Goal: Transaction & Acquisition: Book appointment/travel/reservation

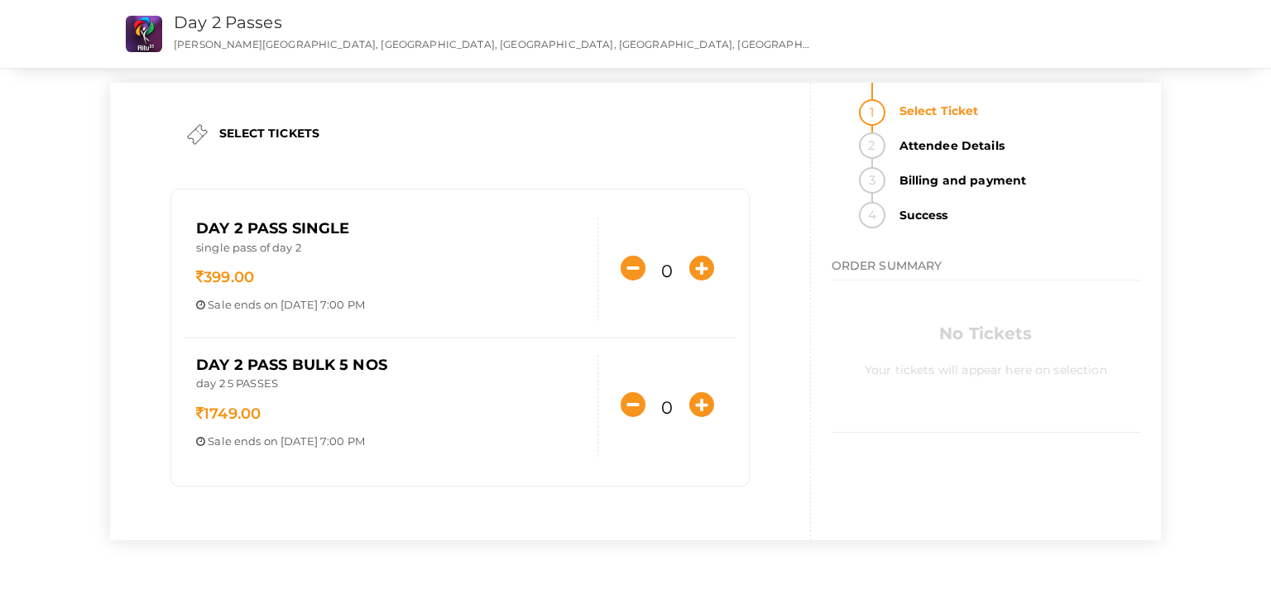
click at [86, 285] on div "SELECT TICKETS Day 2 Pass Single single pass of day 2 399.00 Sale ends on Oct 1…" at bounding box center [635, 295] width 1271 height 590
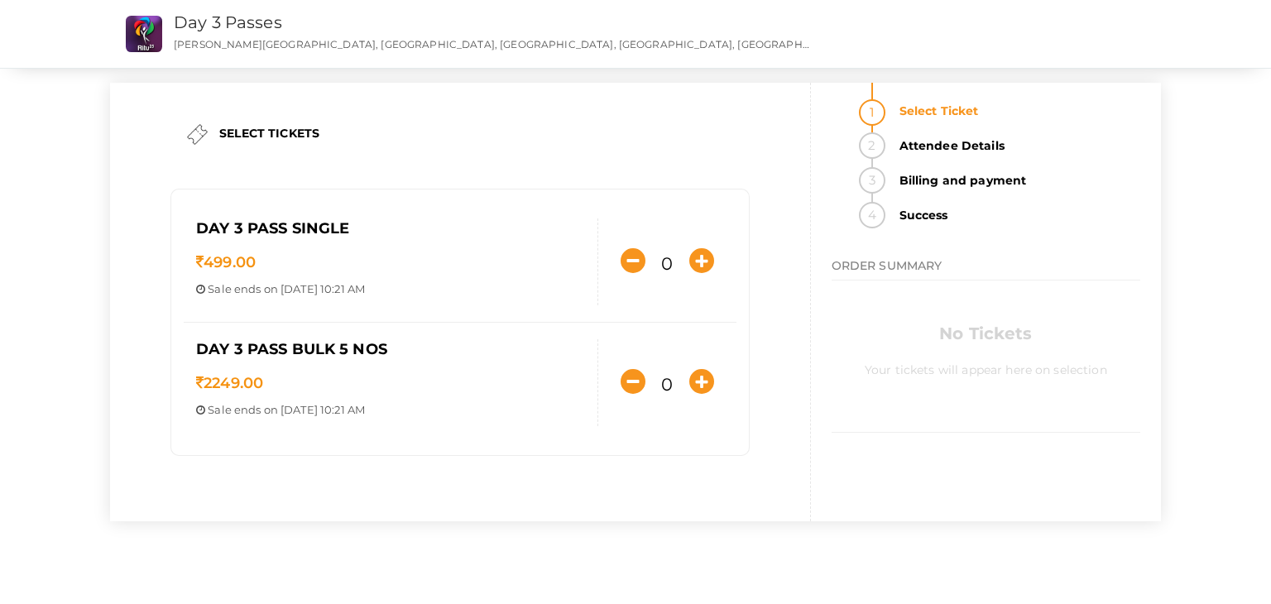
click at [530, 151] on div "SELECT TICKETS" at bounding box center [460, 134] width 563 height 37
click at [50, 314] on div "SELECT TICKETS Day 3 Pass Single 499.00 Sale ends on [DATE] 10:21 AM Sale Start…" at bounding box center [635, 285] width 1271 height 571
